Goal: Information Seeking & Learning: Learn about a topic

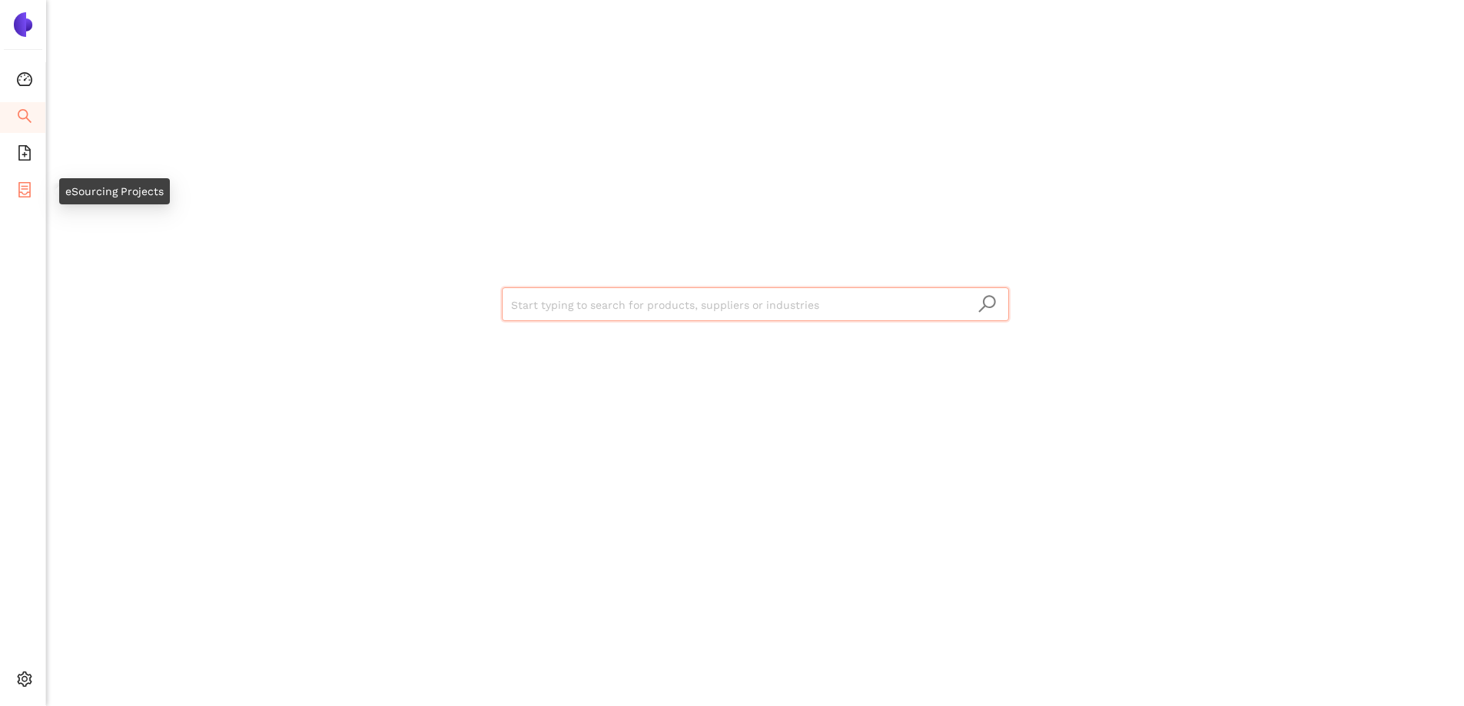
click at [35, 191] on li "eSourcing Projects" at bounding box center [22, 191] width 45 height 31
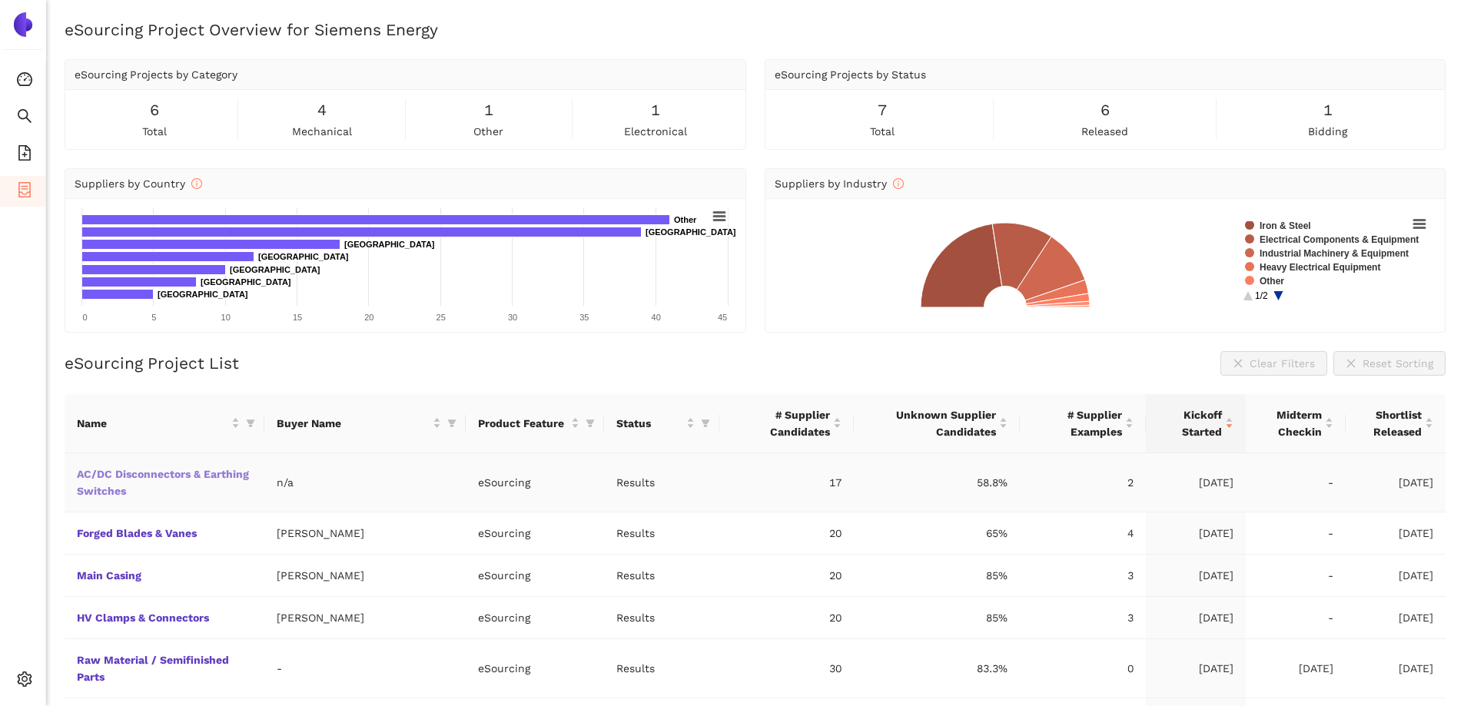
click at [0, 0] on link "AC/DC Disconnectors & Earthing Switches" at bounding box center [0, 0] width 0 height 0
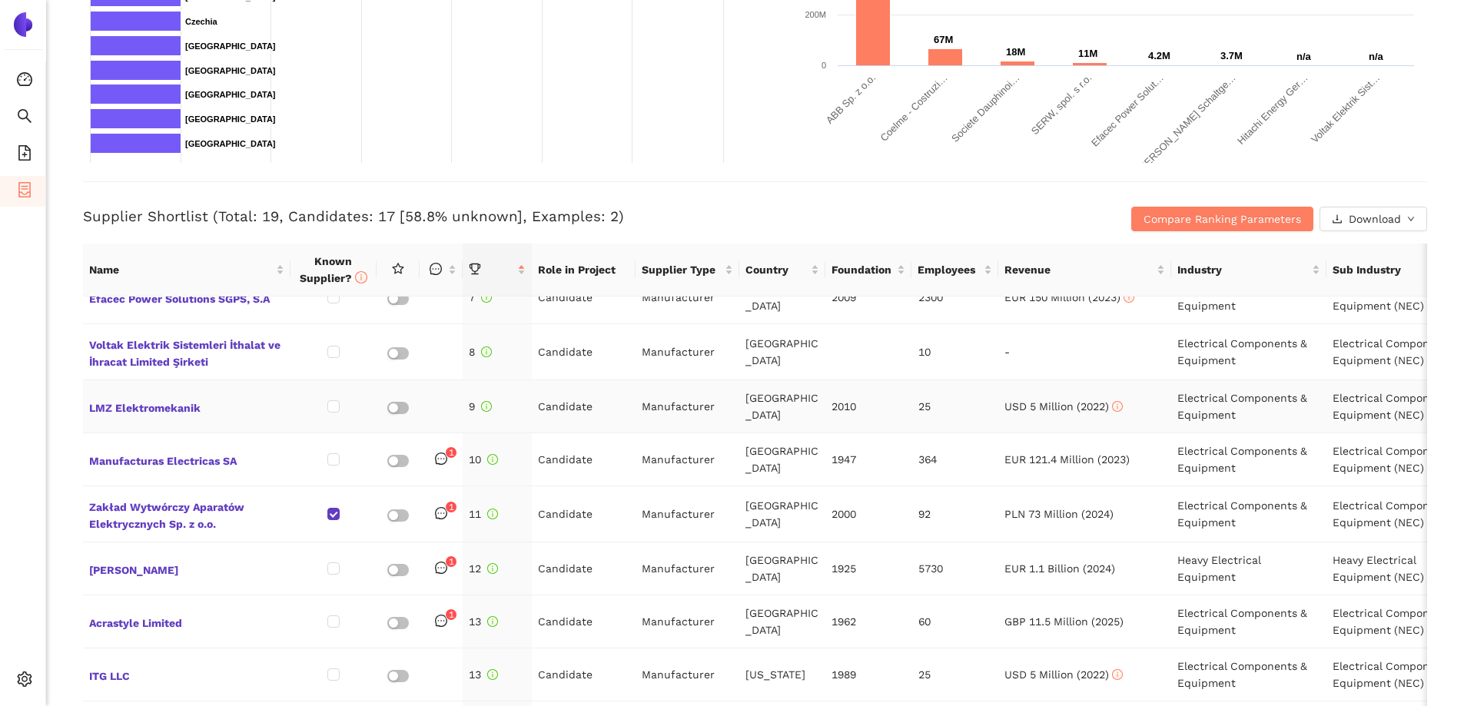
scroll to position [483, 0]
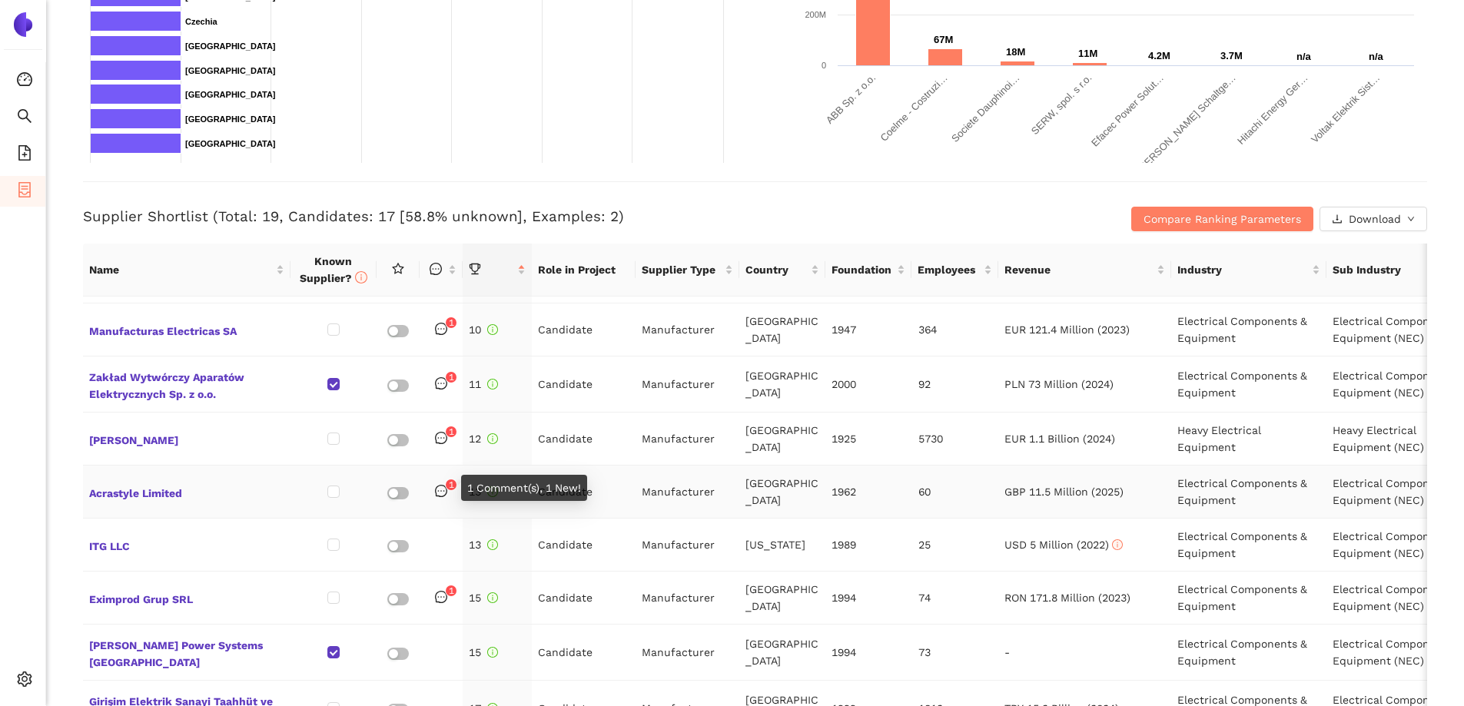
click at [440, 488] on icon "message" at bounding box center [441, 491] width 12 height 12
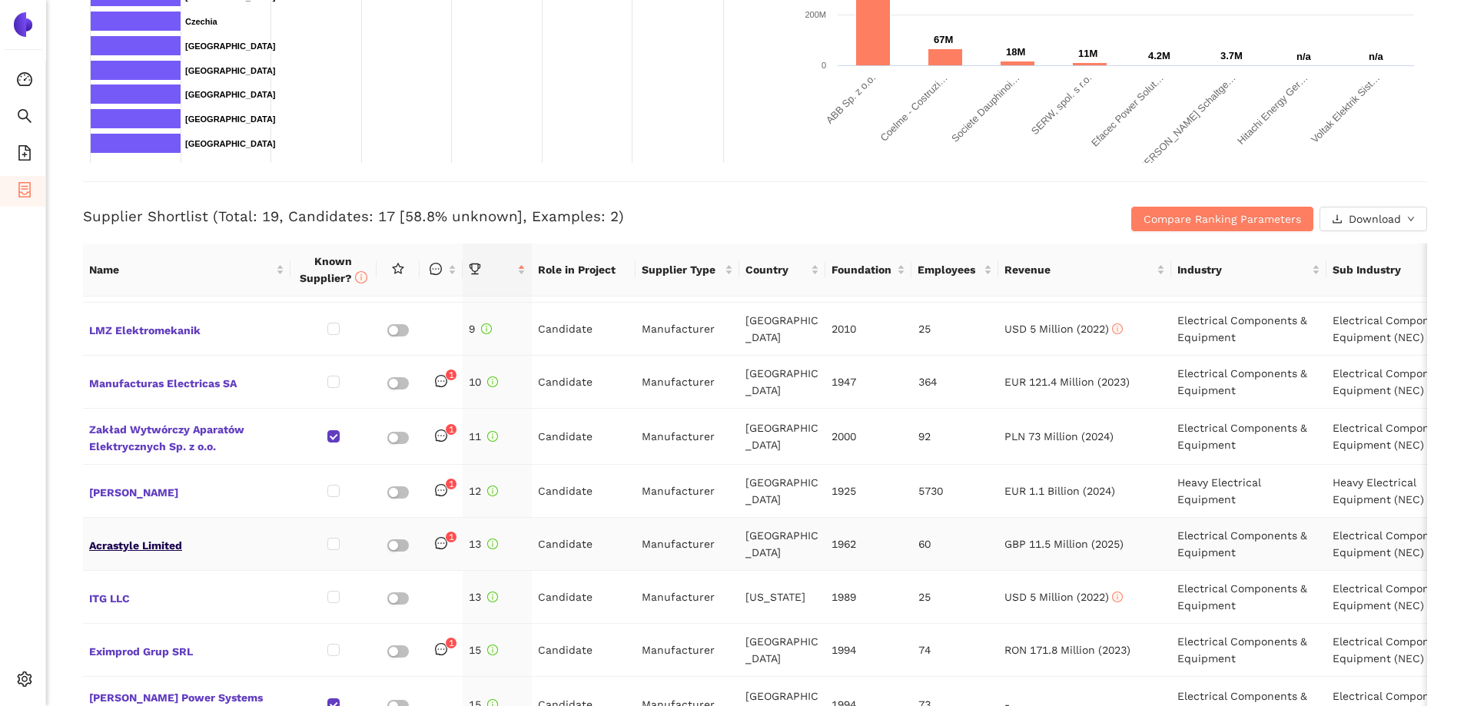
scroll to position [406, 0]
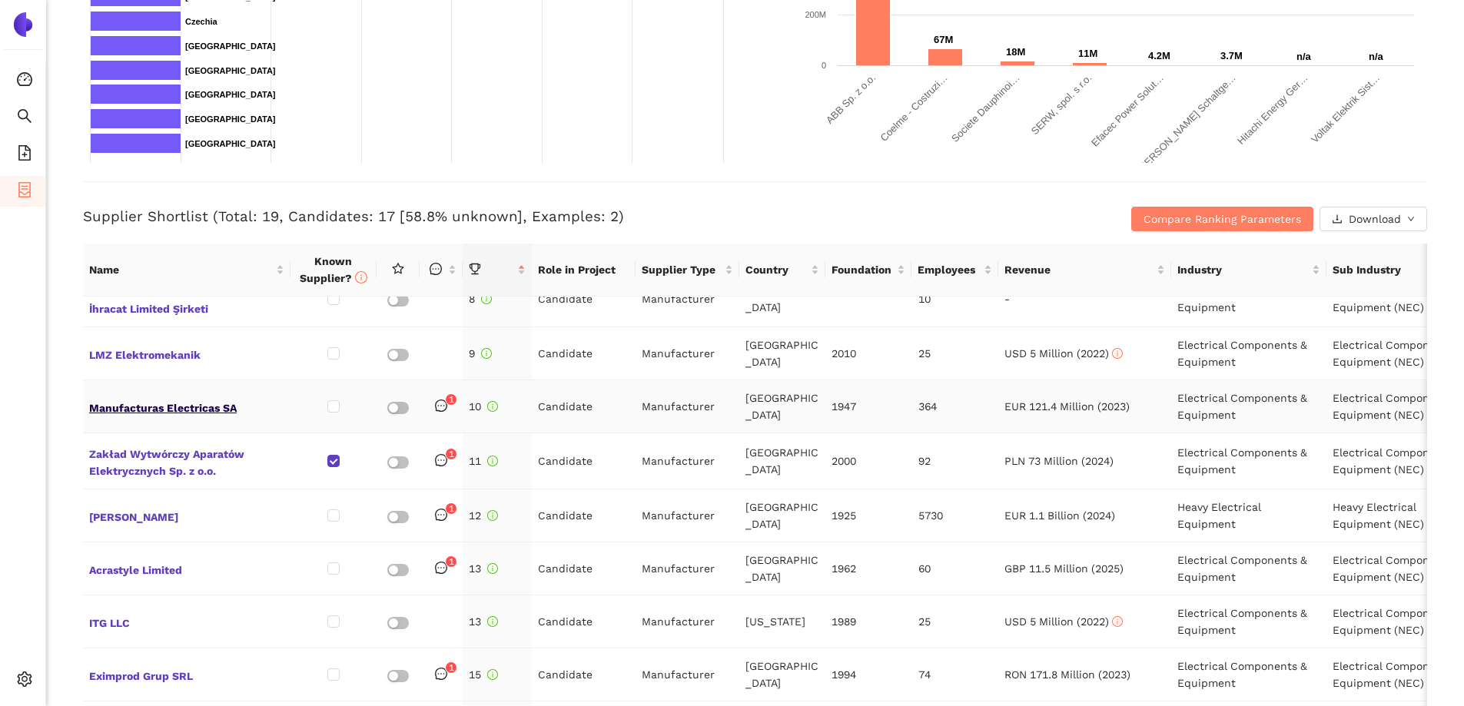
click at [176, 405] on span "Manufacturas Electricas SA" at bounding box center [186, 407] width 195 height 20
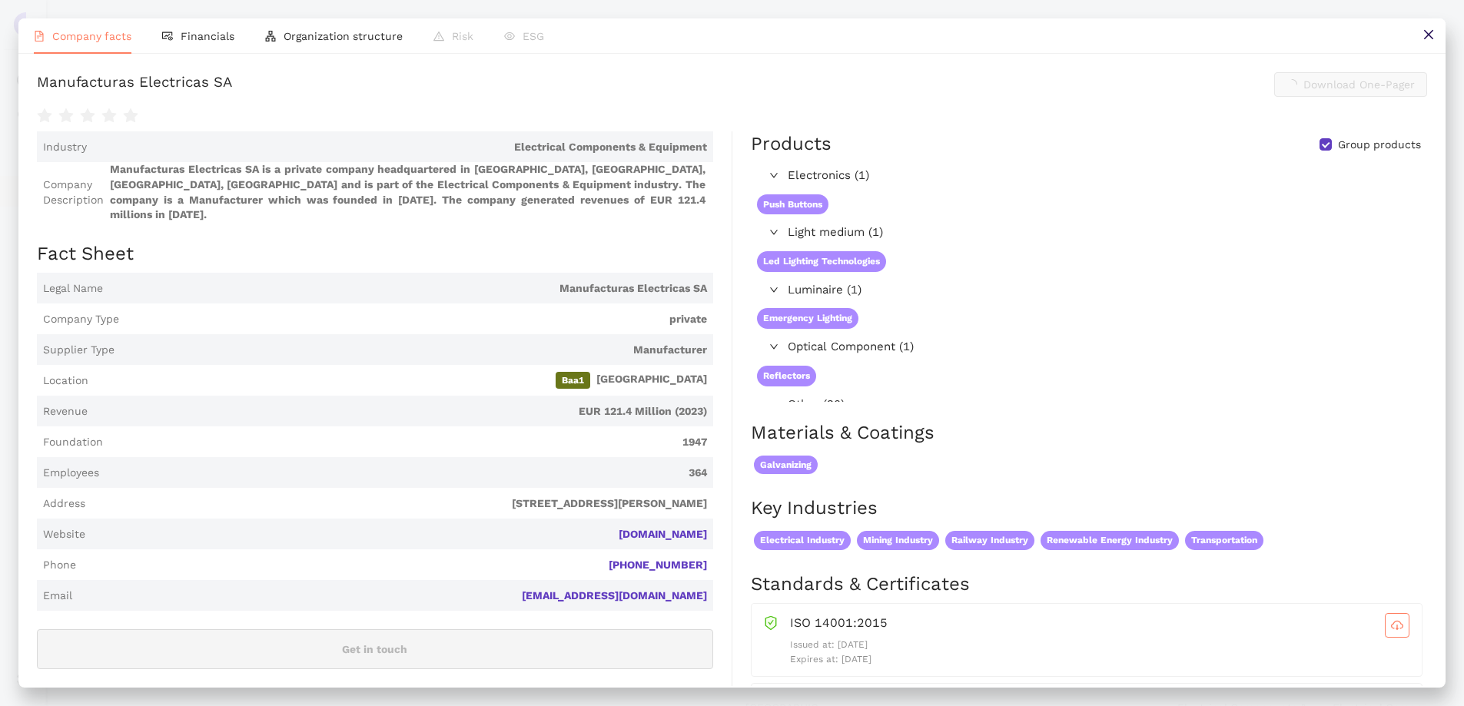
scroll to position [461, 0]
click at [1421, 39] on button at bounding box center [1428, 35] width 35 height 35
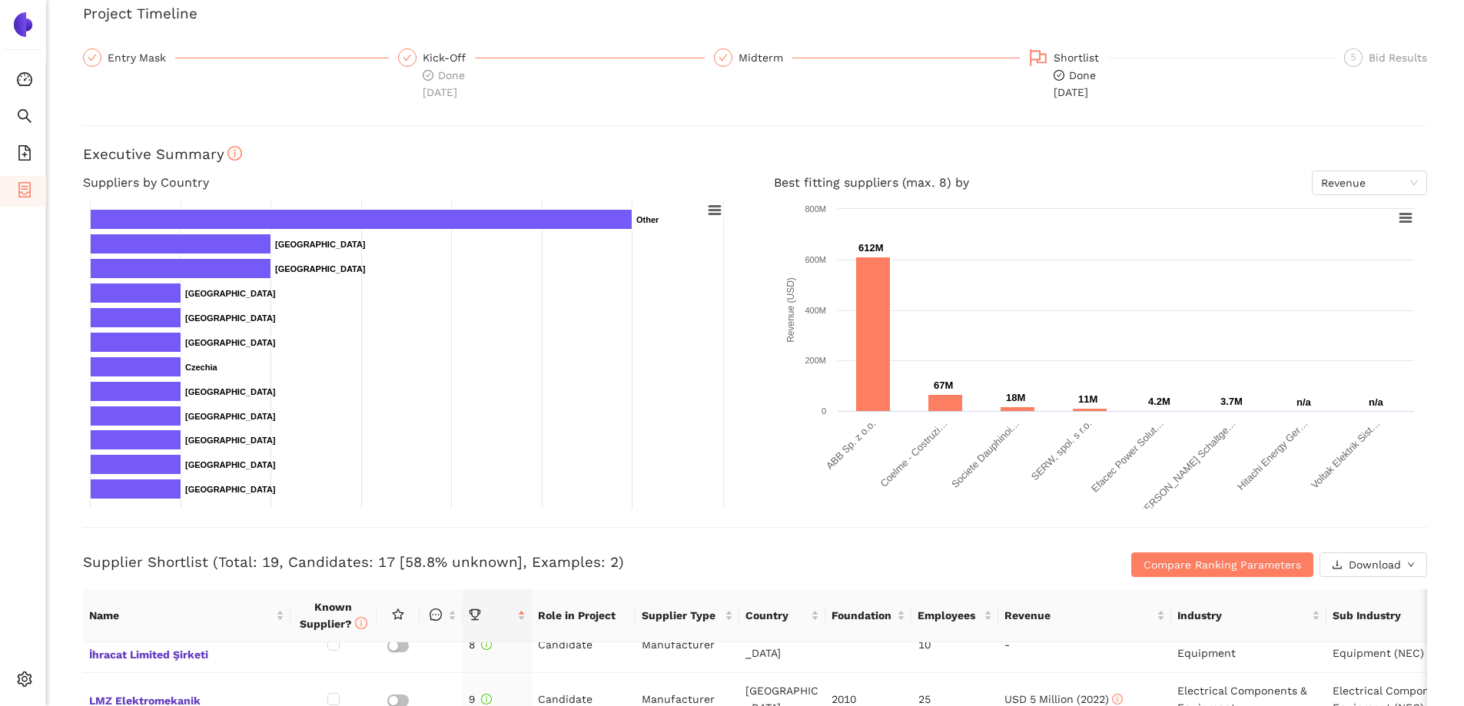
scroll to position [231, 0]
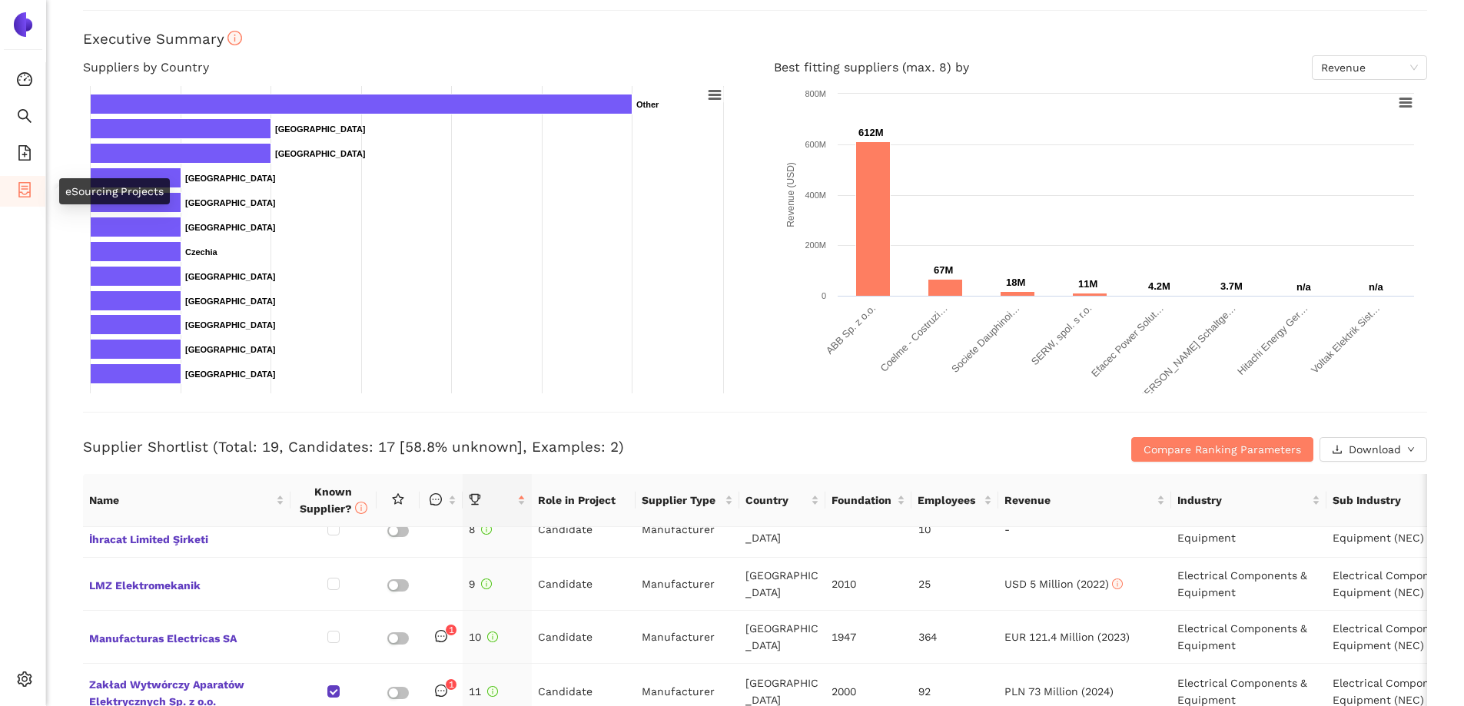
click at [14, 187] on li "eSourcing Projects" at bounding box center [22, 191] width 45 height 31
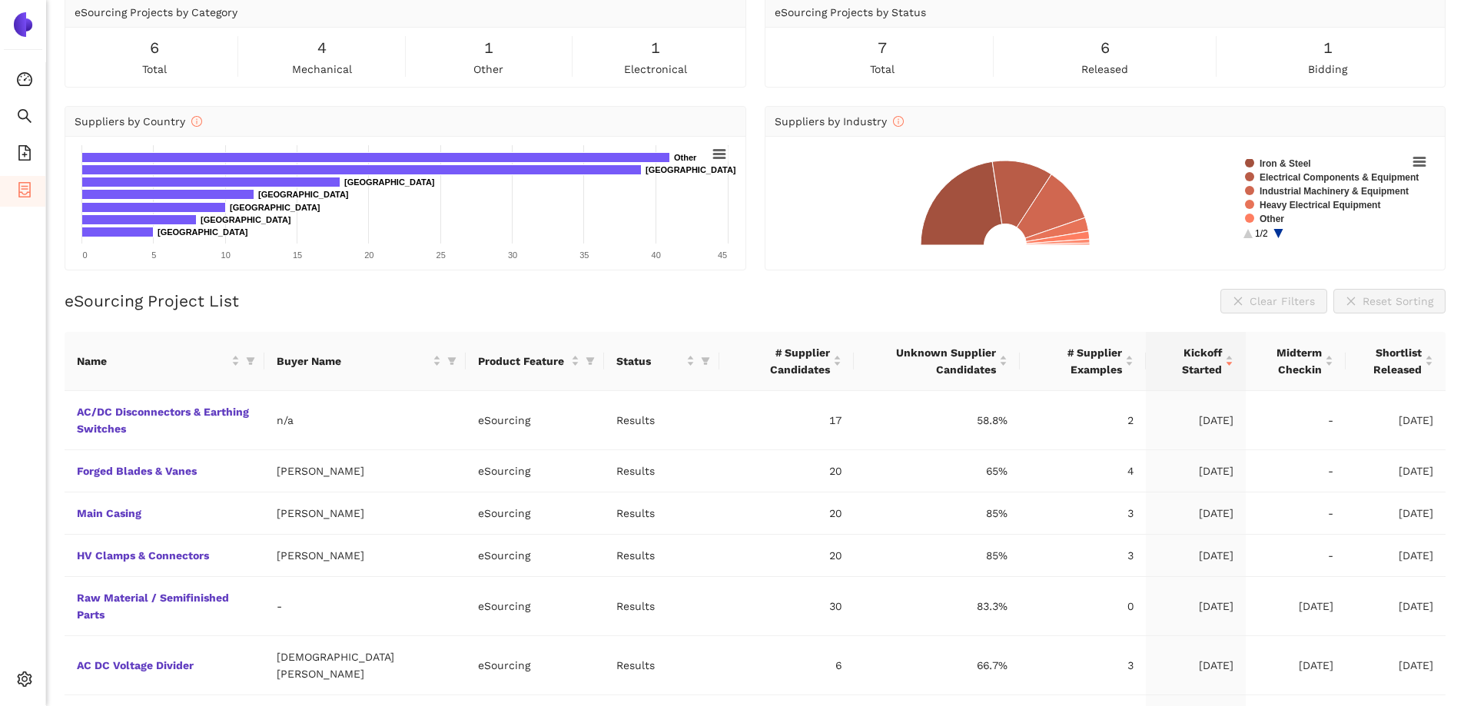
scroll to position [126, 0]
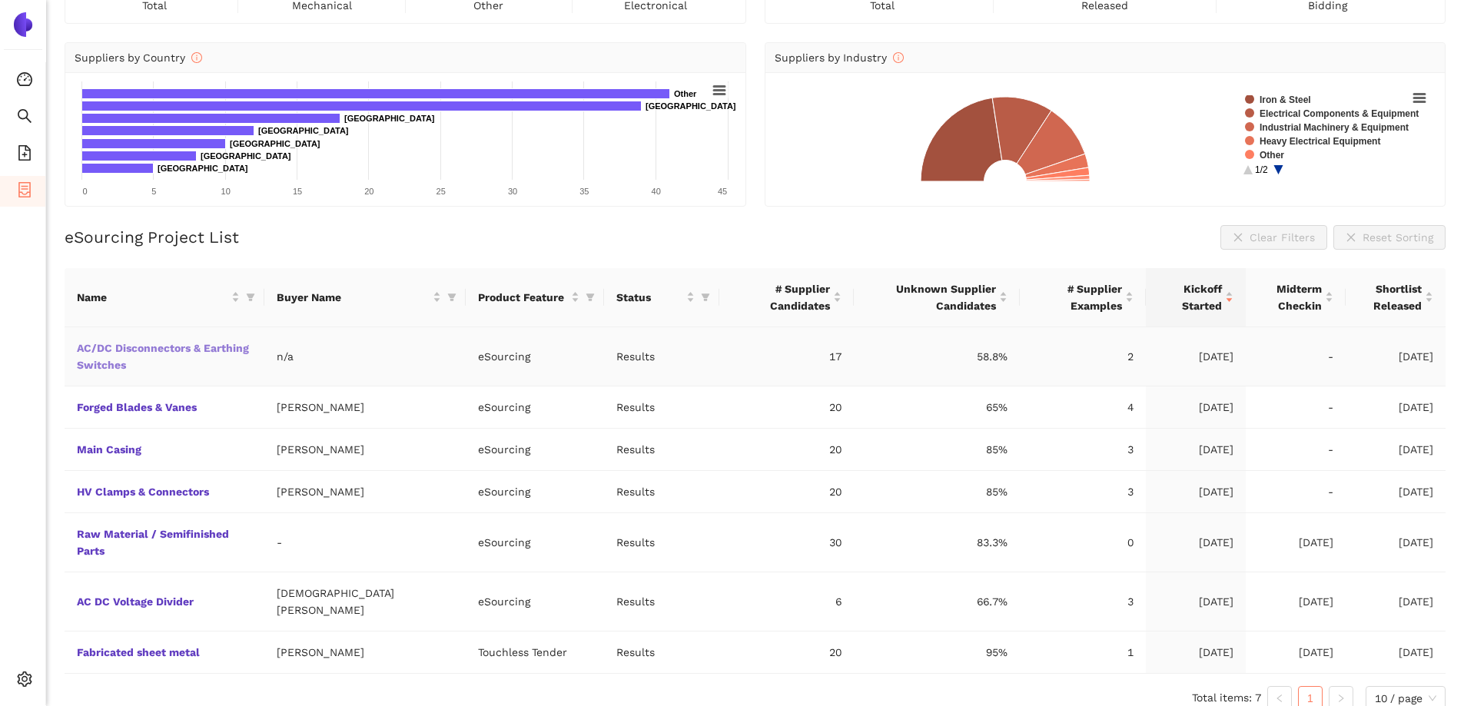
click at [0, 0] on link "AC/DC Disconnectors & Earthing Switches" at bounding box center [0, 0] width 0 height 0
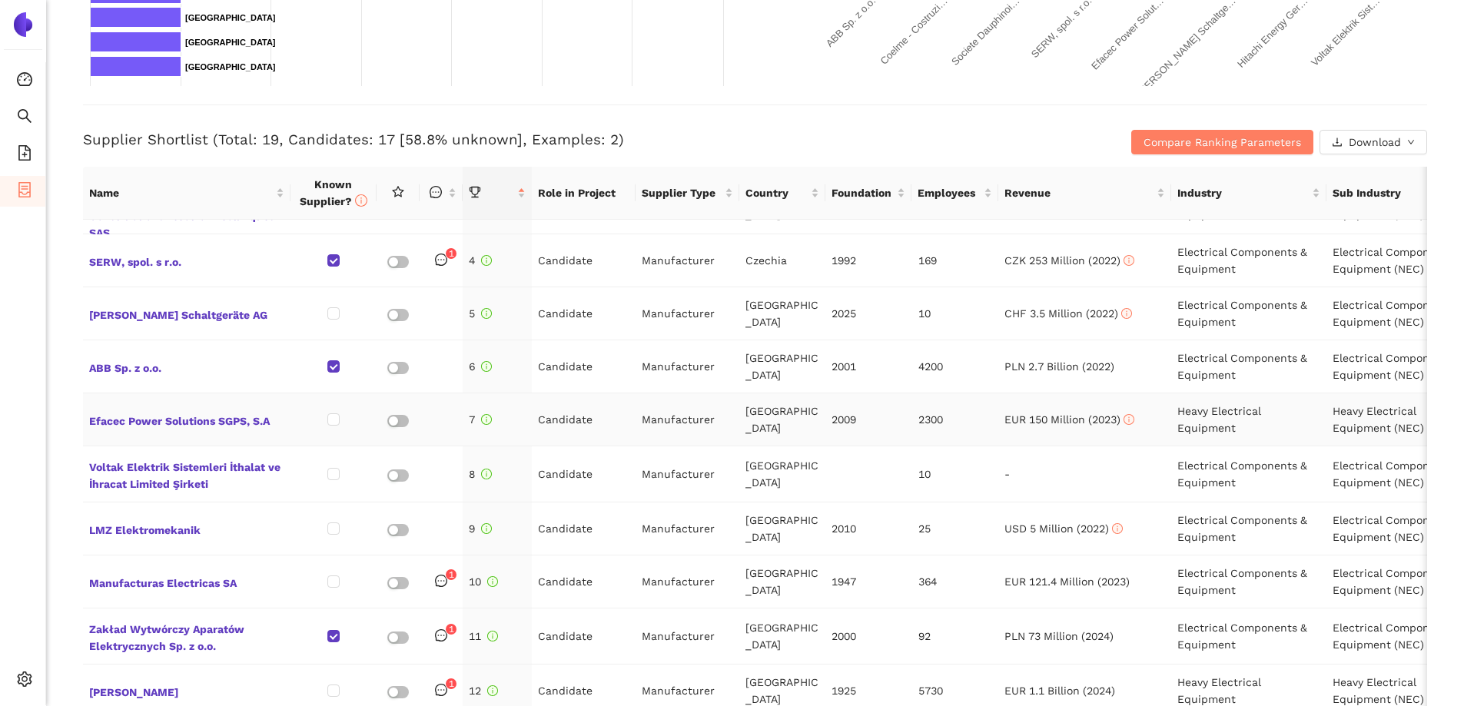
scroll to position [231, 0]
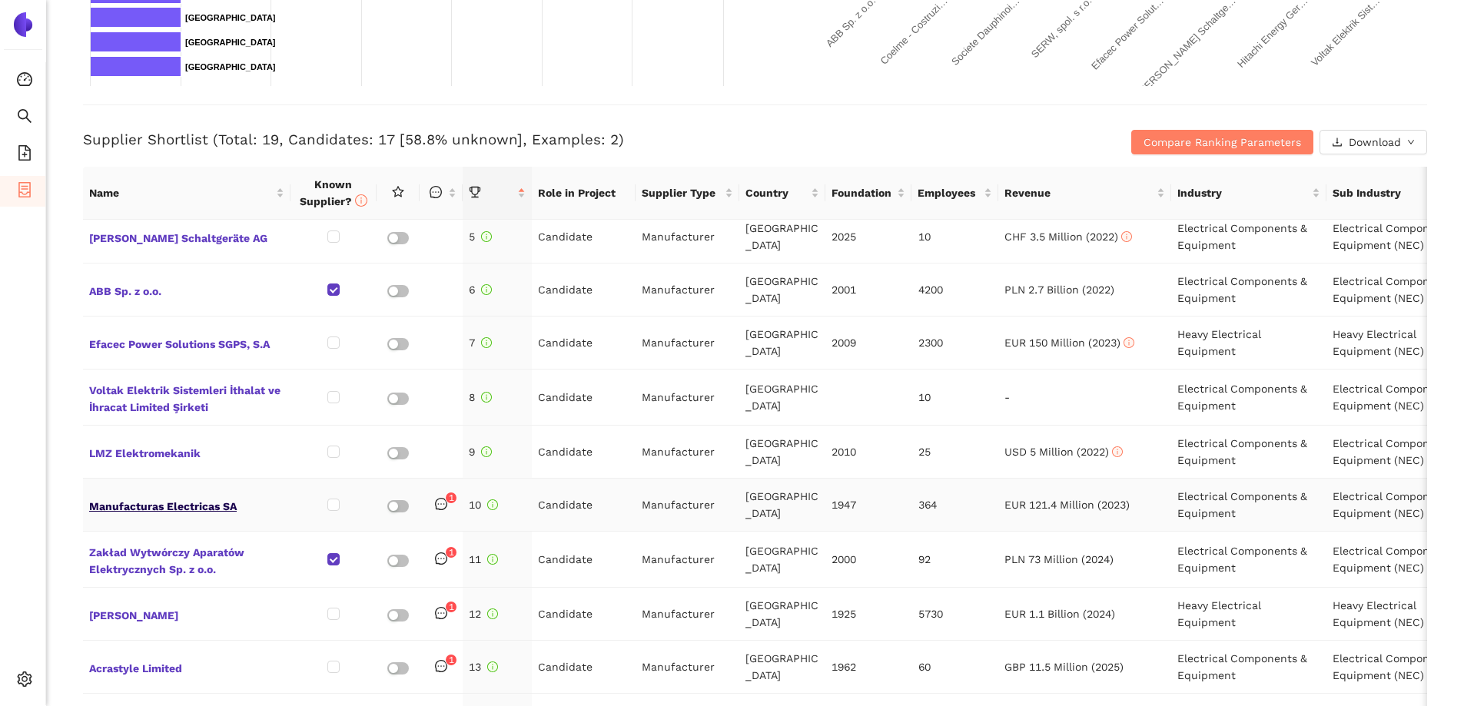
click at [187, 502] on span "Manufacturas Electricas SA" at bounding box center [186, 505] width 195 height 20
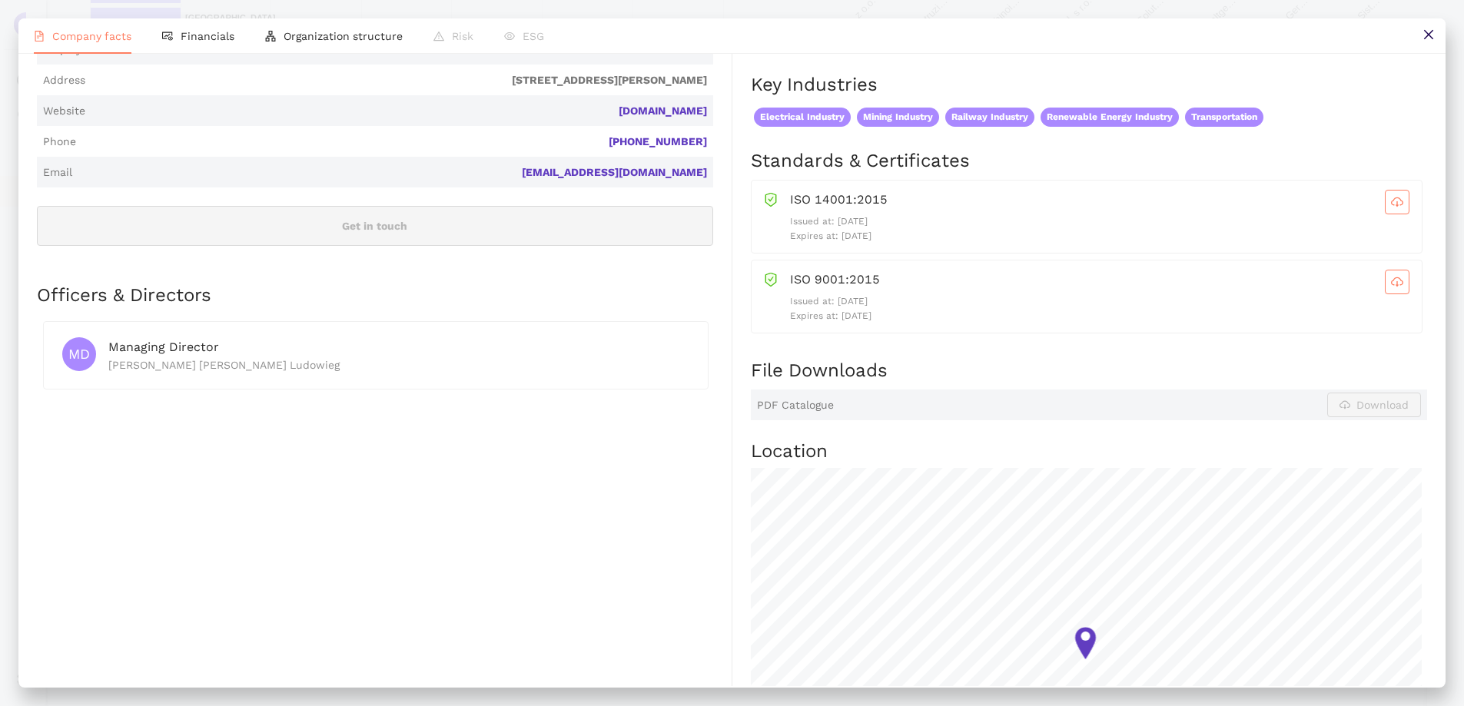
scroll to position [0, 0]
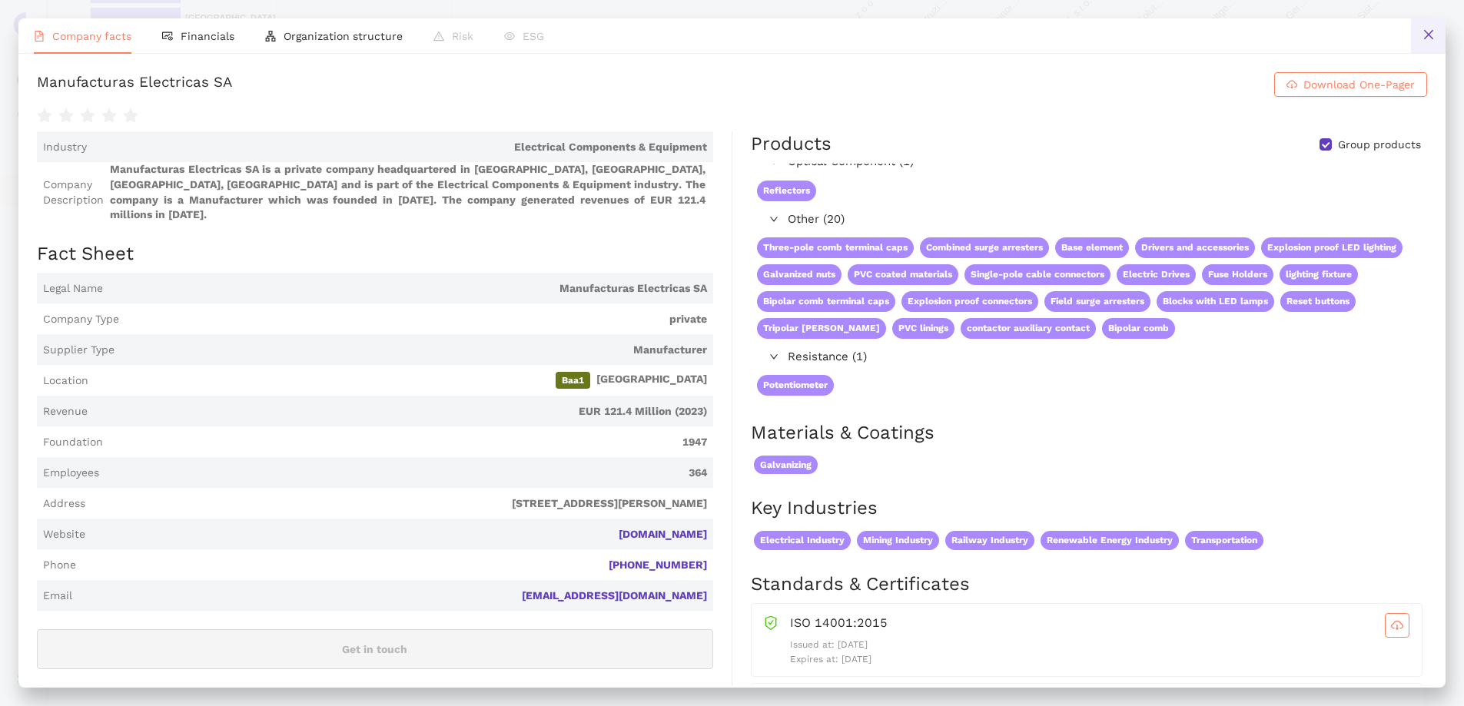
click at [1423, 33] on icon "close" at bounding box center [1428, 34] width 12 height 12
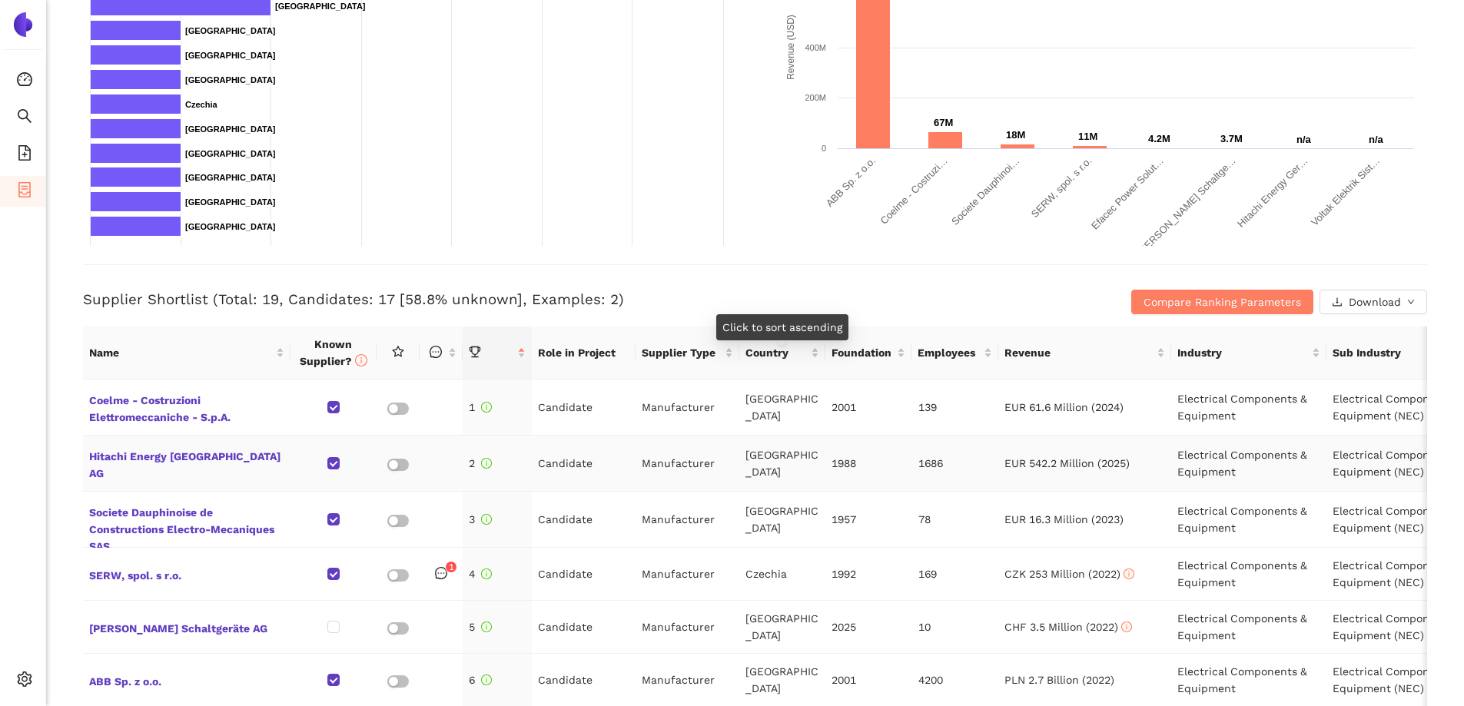
scroll to position [384, 0]
